Goal: Task Accomplishment & Management: Manage account settings

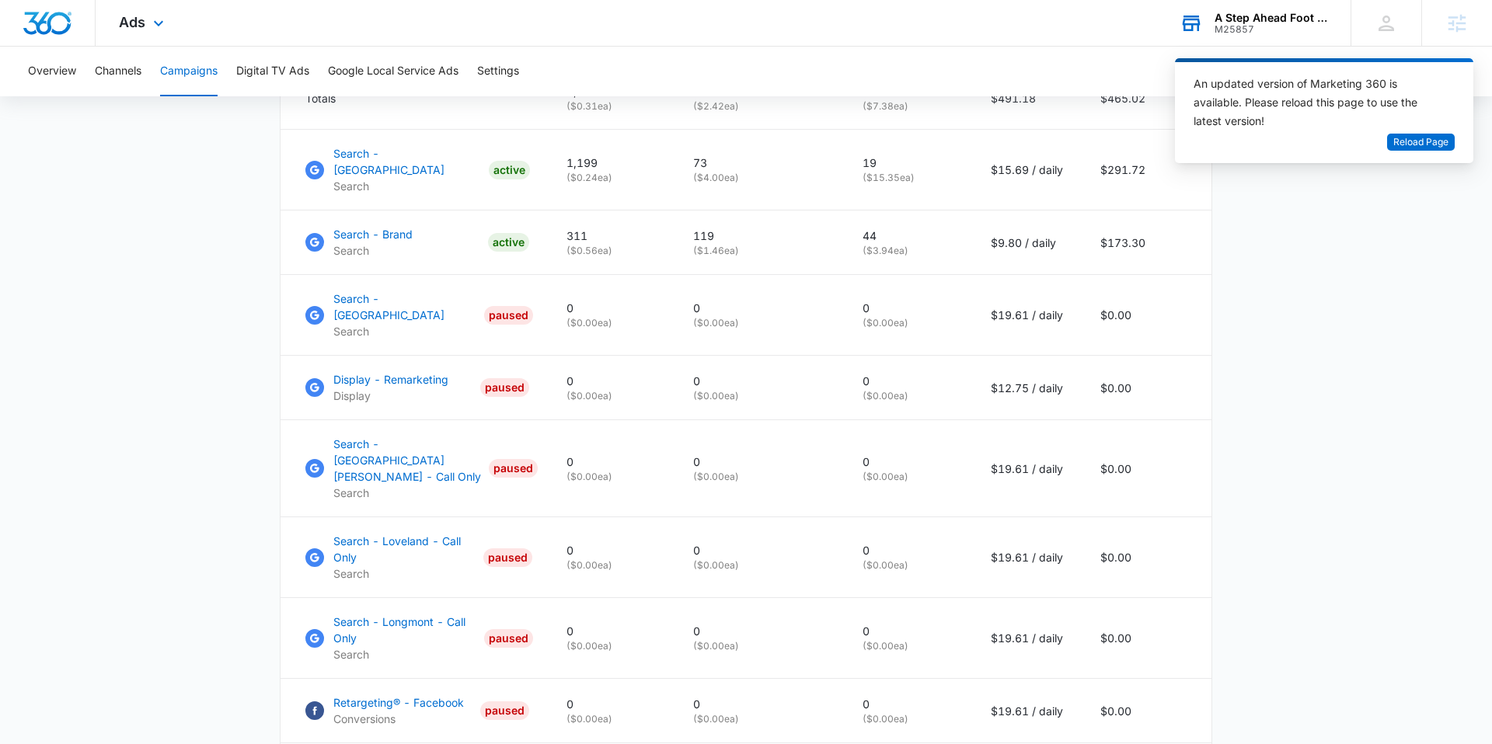
scroll to position [740, 0]
click at [1237, 33] on div "M25857" at bounding box center [1271, 29] width 113 height 11
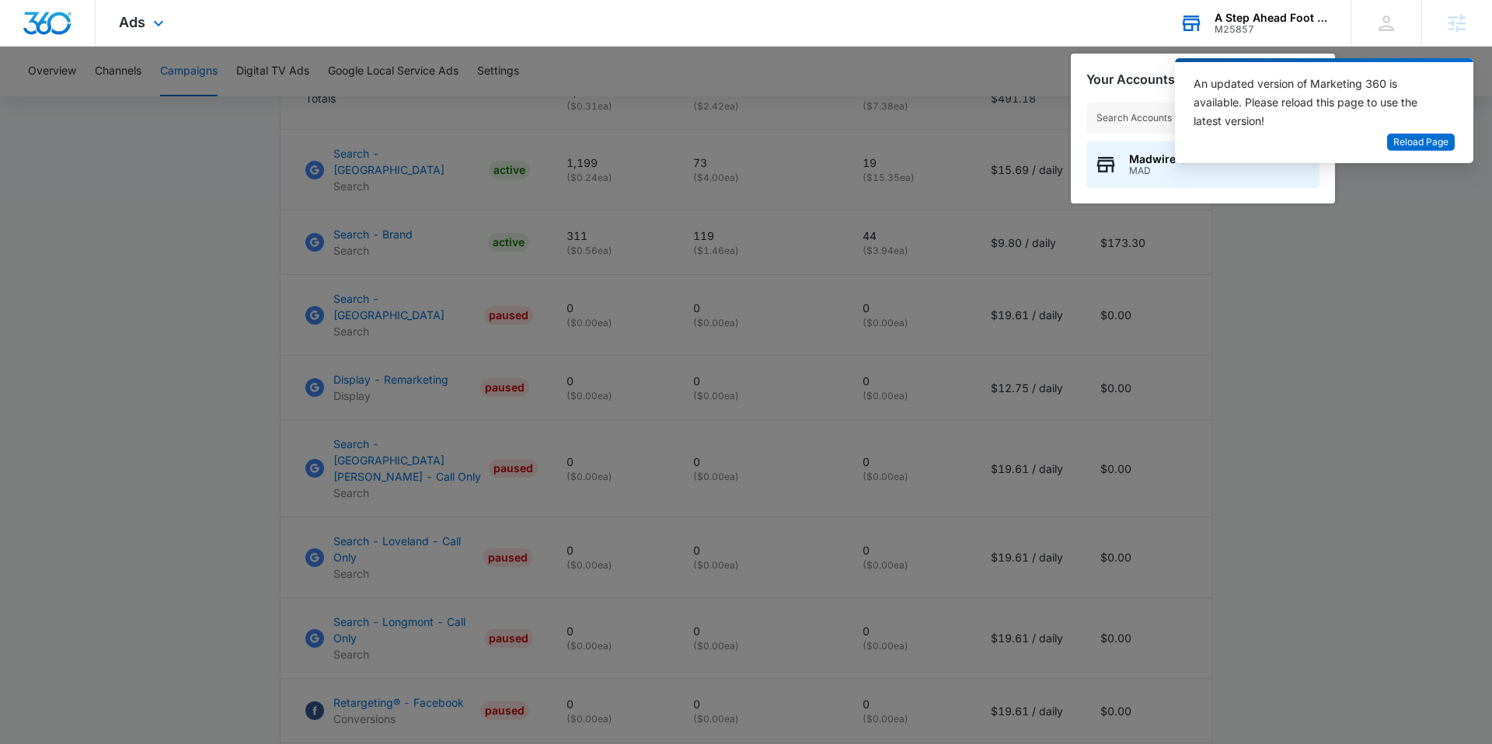
click at [1113, 120] on input "text" at bounding box center [1202, 118] width 233 height 31
type input "central towing"
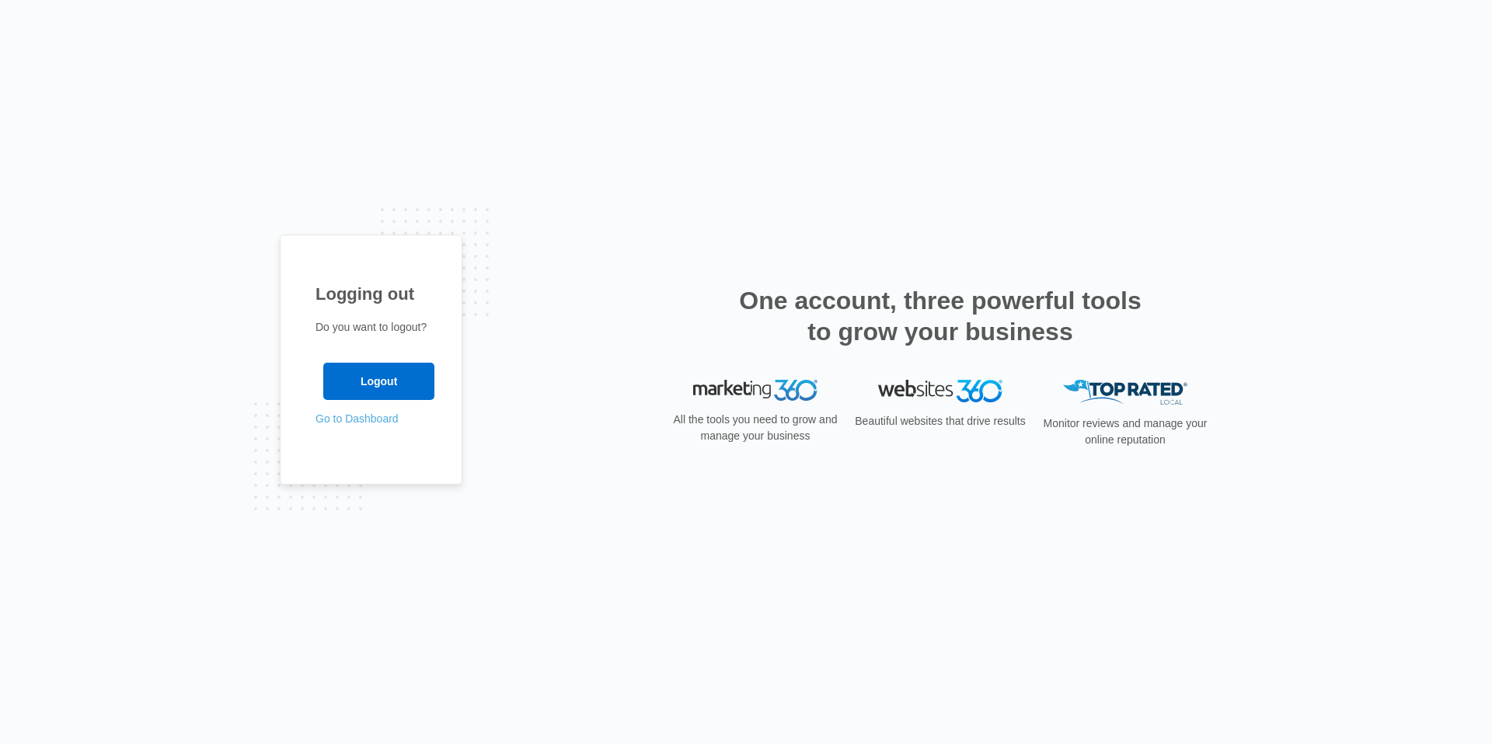
click at [382, 420] on link "Go to Dashboard" at bounding box center [356, 419] width 83 height 12
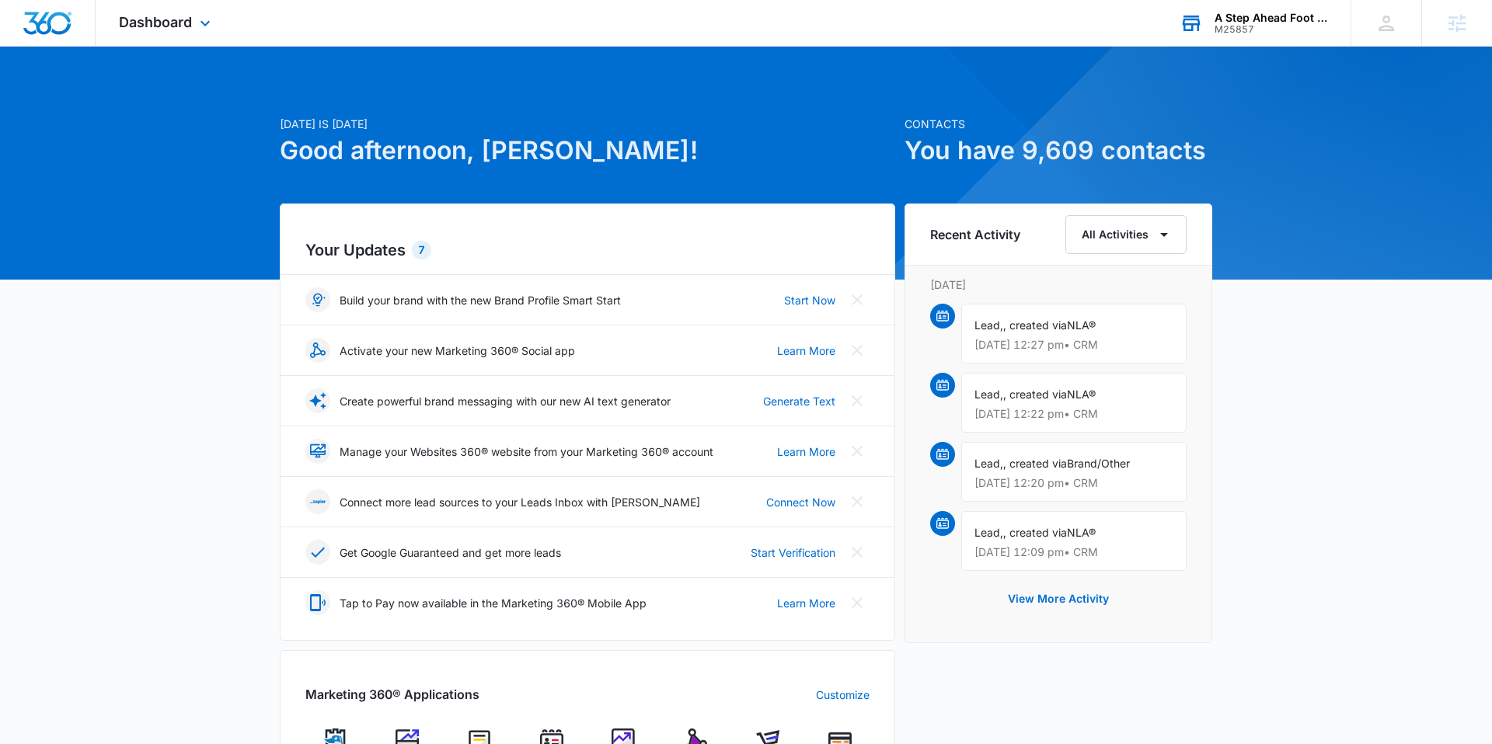
click at [1244, 39] on div "A Step Ahead Foot & Ankle Center M25857 Your Accounts View All" at bounding box center [1253, 23] width 194 height 46
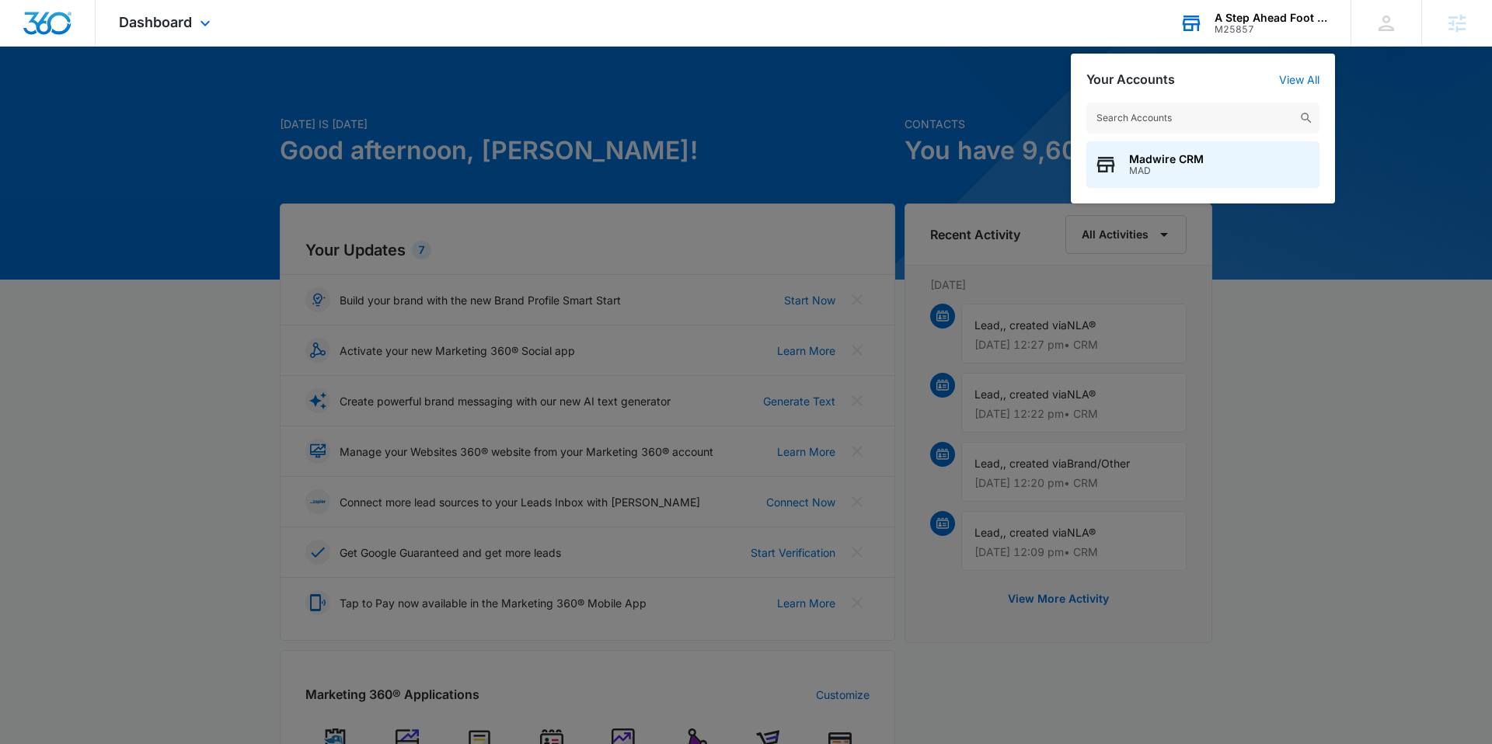
click at [1179, 113] on input "text" at bounding box center [1202, 118] width 233 height 31
type input "central towing &"
click at [1220, 167] on span "M329962" at bounding box center [1201, 171] width 145 height 11
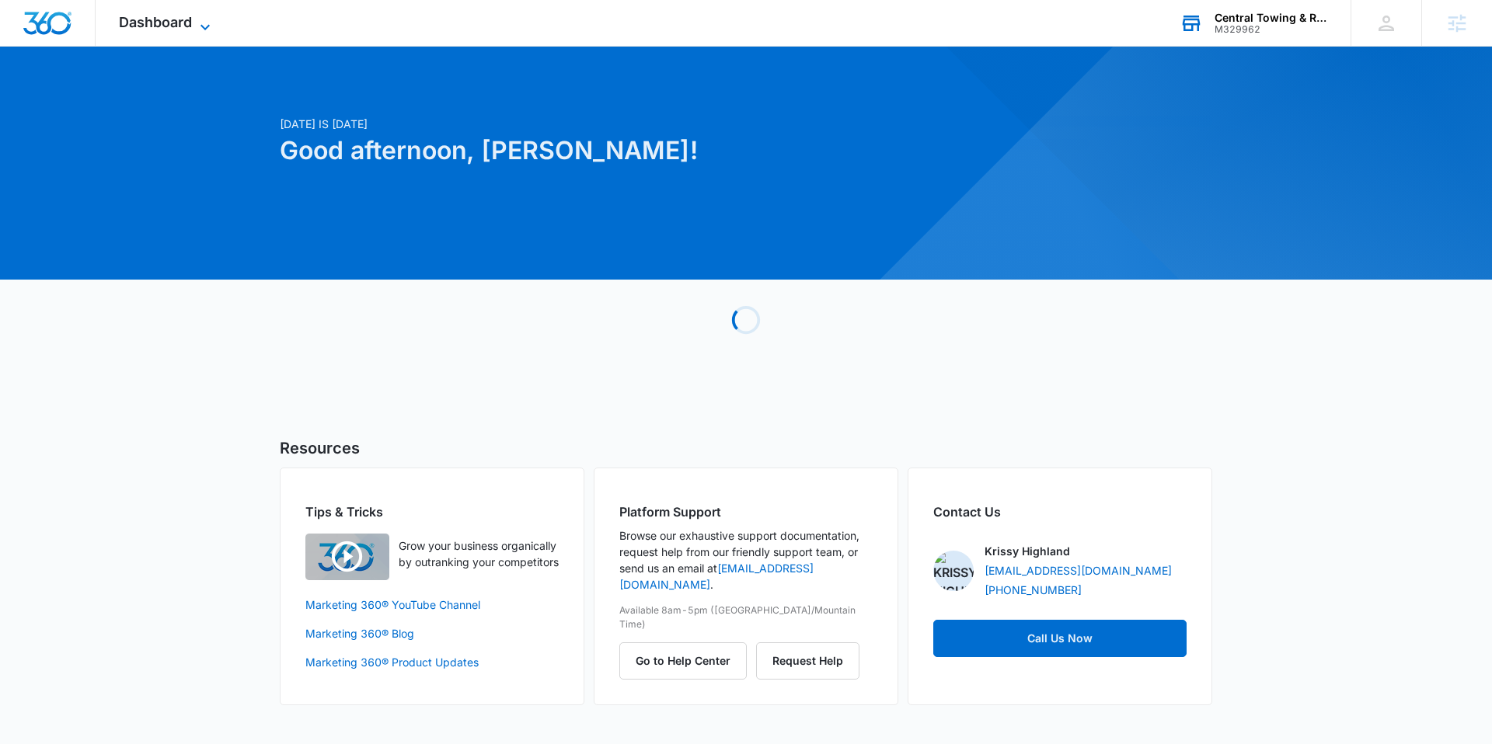
click at [169, 20] on span "Dashboard" at bounding box center [155, 22] width 73 height 16
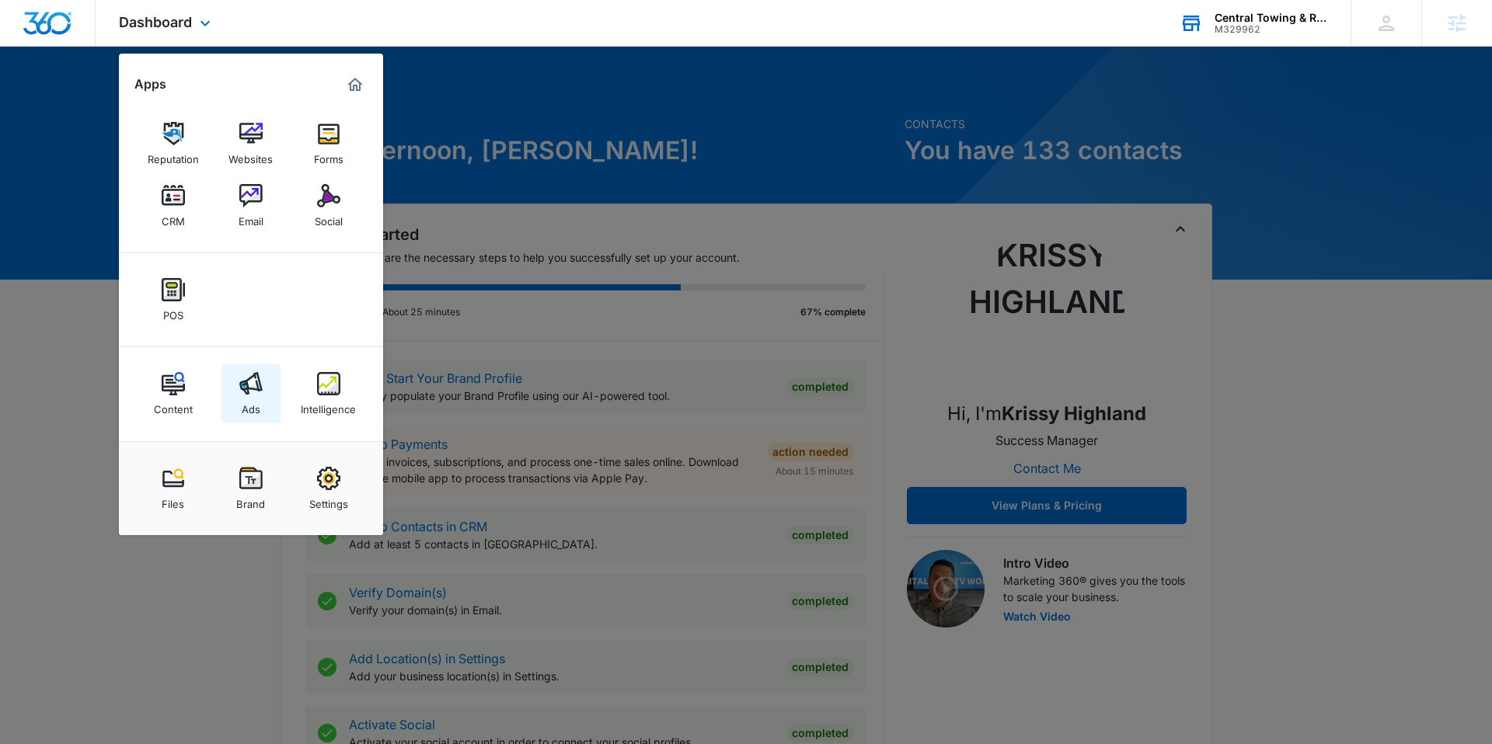
click at [246, 378] on img at bounding box center [250, 383] width 23 height 23
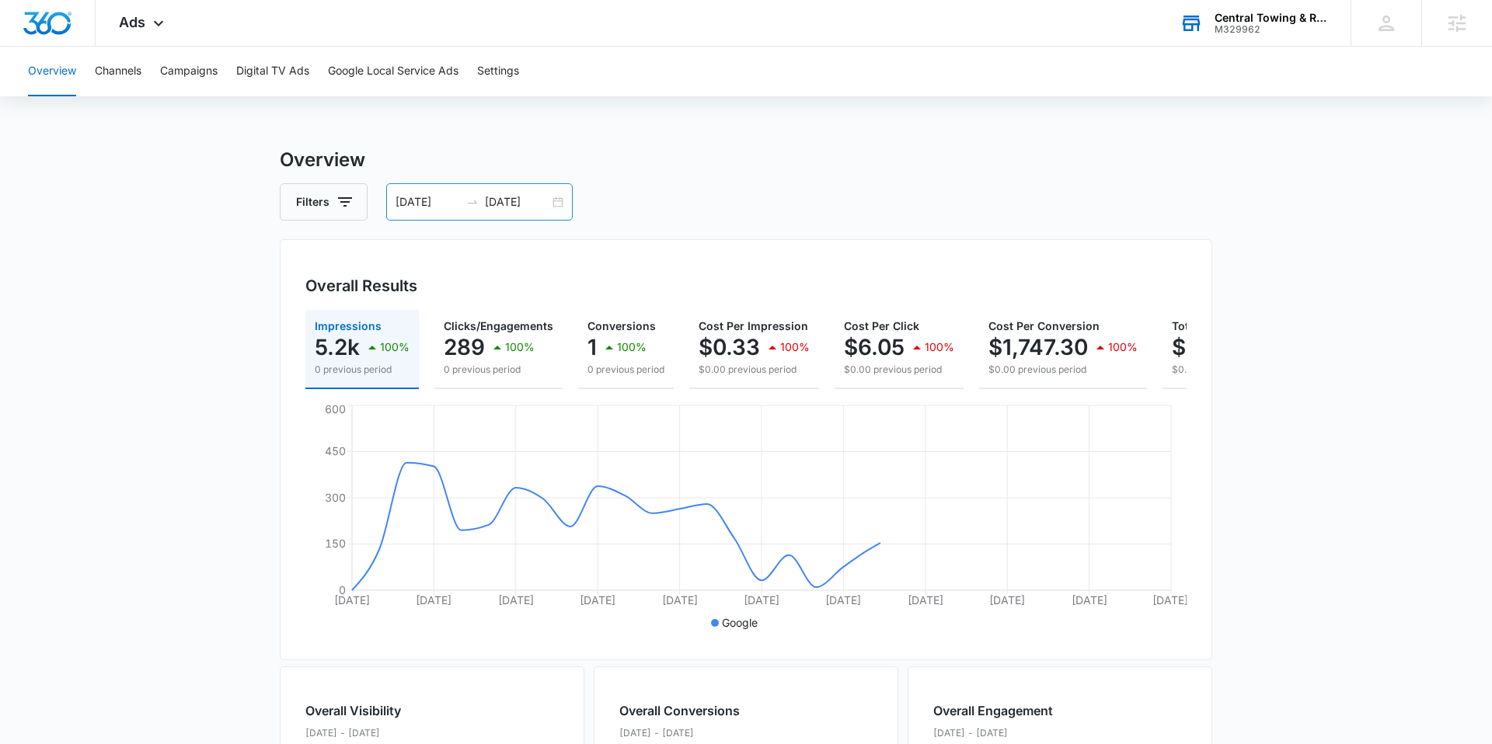
click at [410, 192] on div "[DATE] [DATE]" at bounding box center [479, 201] width 187 height 37
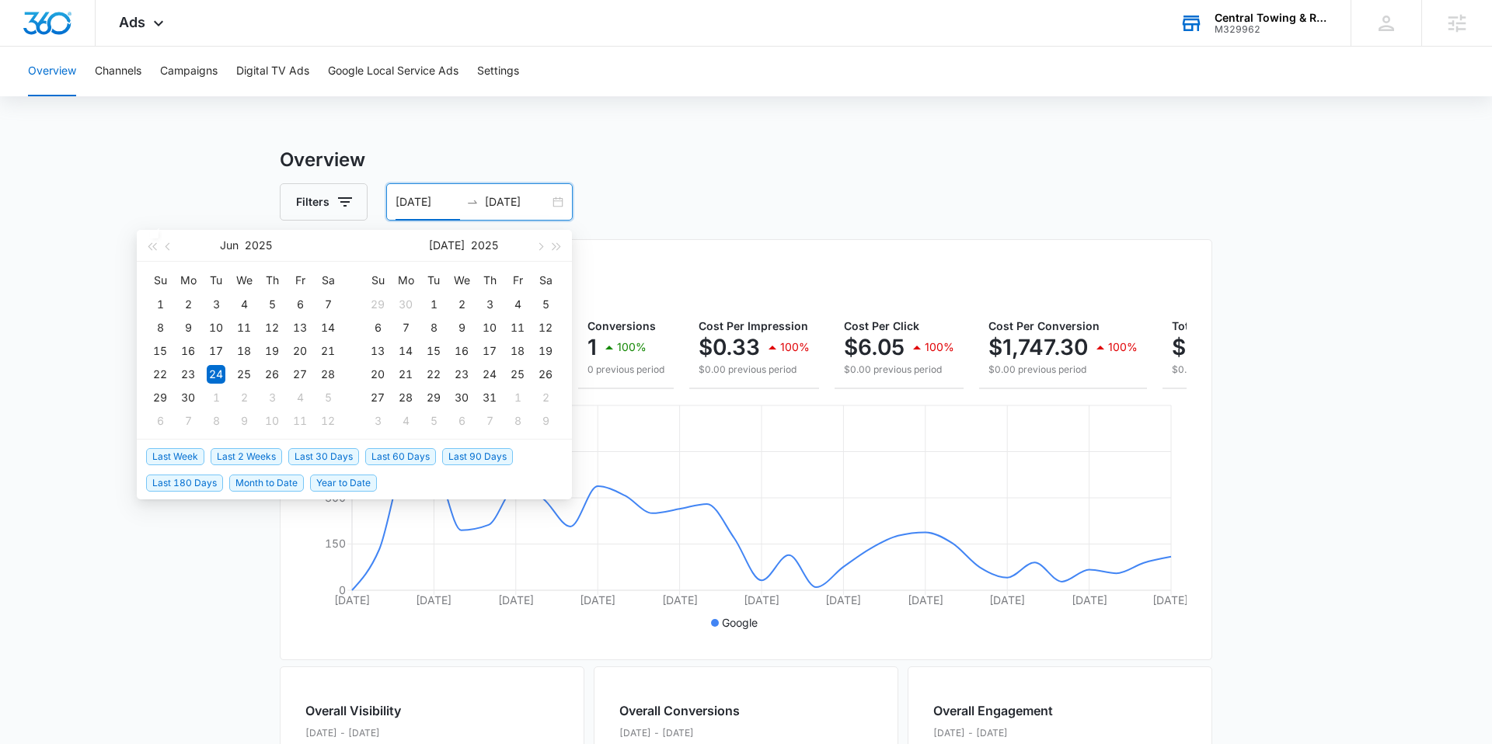
click at [340, 454] on span "Last 30 Days" at bounding box center [323, 456] width 71 height 17
type input "[DATE]"
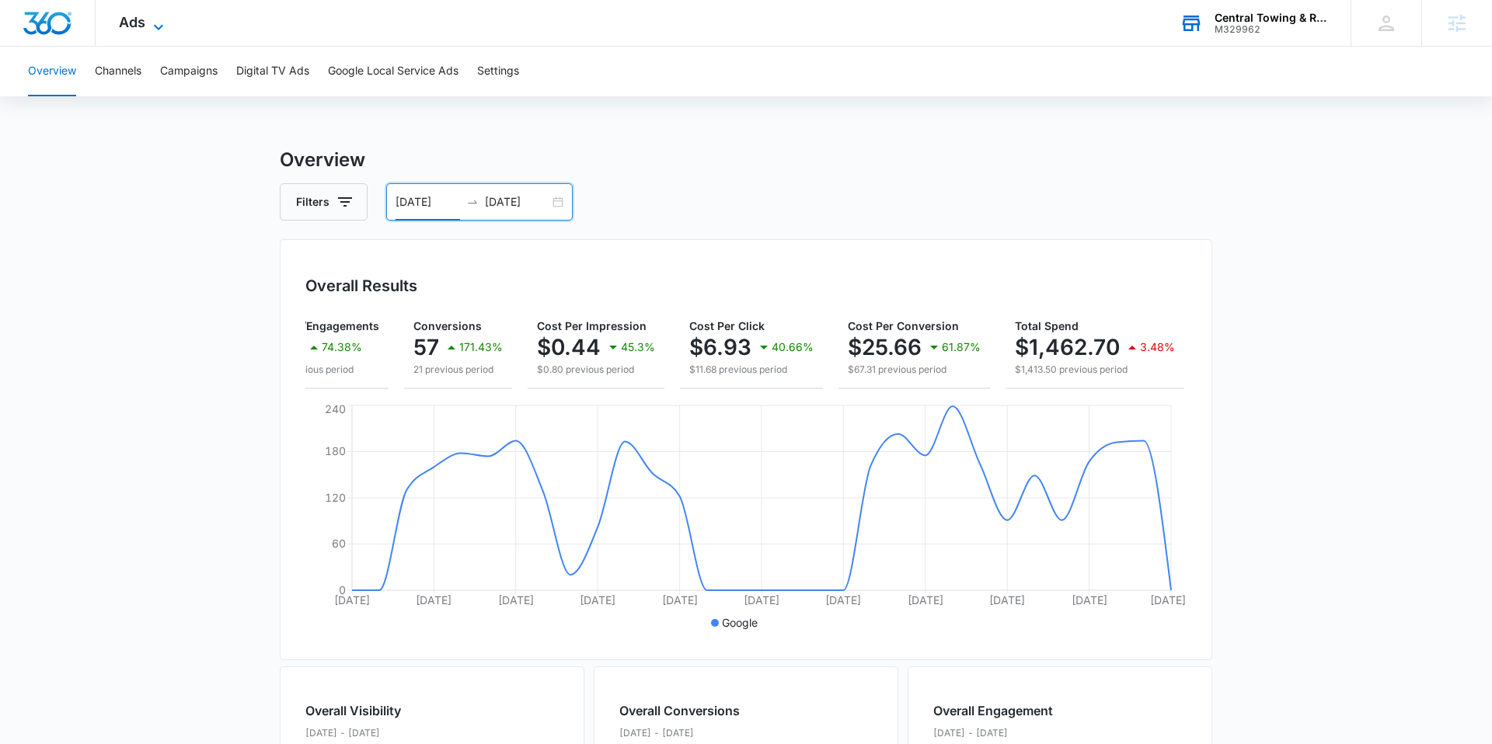
click at [150, 27] on icon at bounding box center [158, 27] width 19 height 19
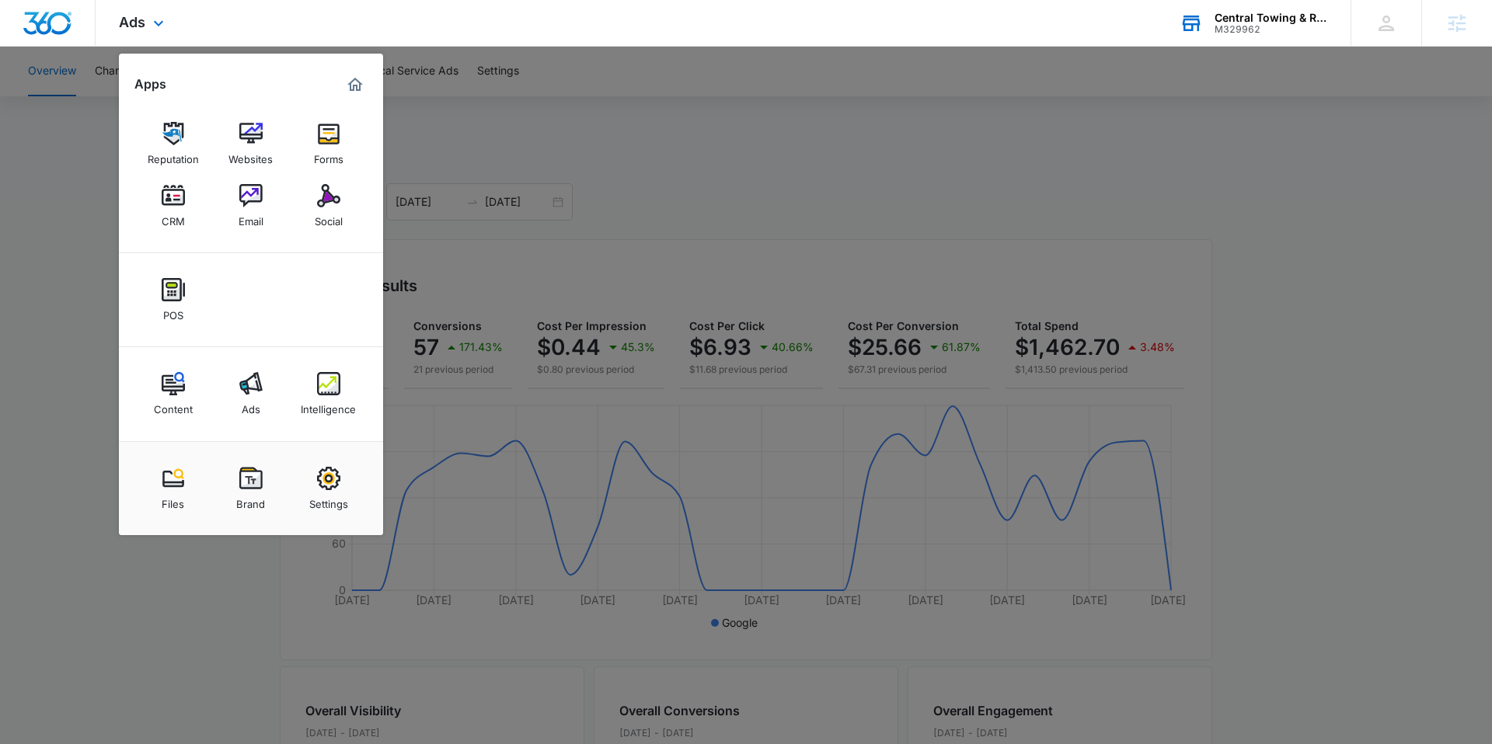
click at [198, 362] on div "Content Ads Intelligence" at bounding box center [251, 394] width 264 height 94
click at [170, 385] on img at bounding box center [173, 383] width 23 height 23
